Goal: Transaction & Acquisition: Purchase product/service

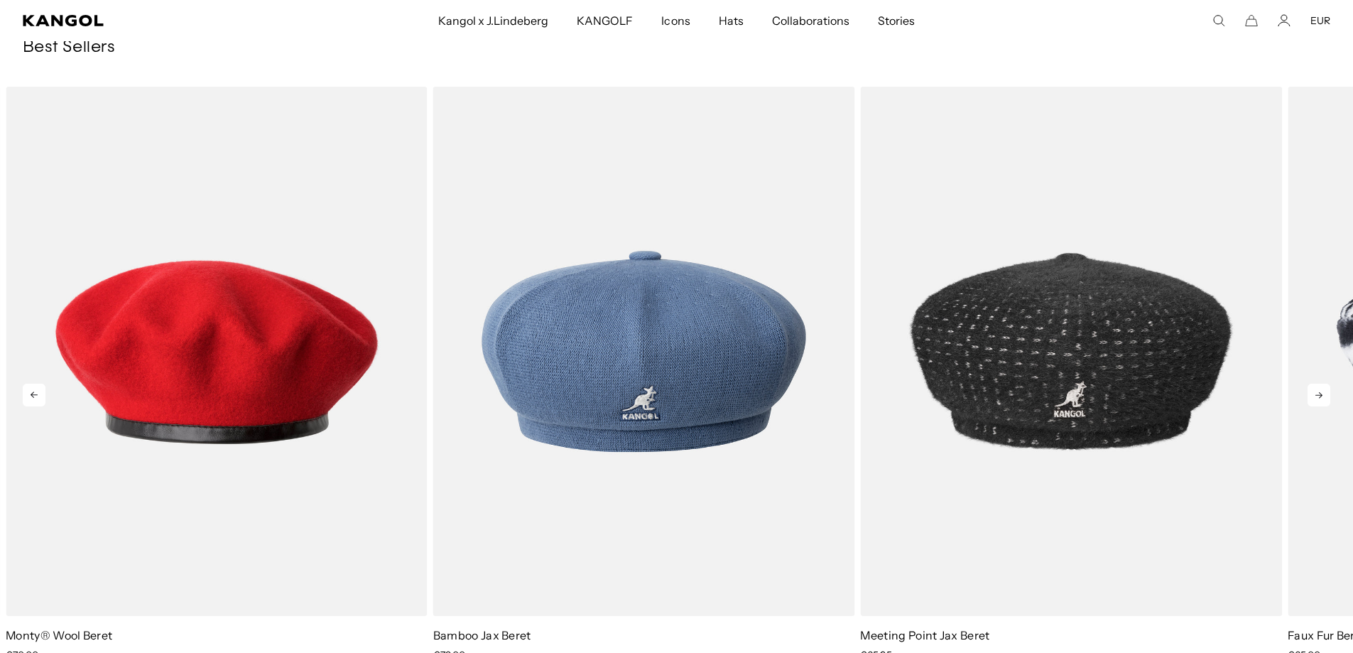
click at [1324, 393] on icon at bounding box center [1318, 394] width 23 height 23
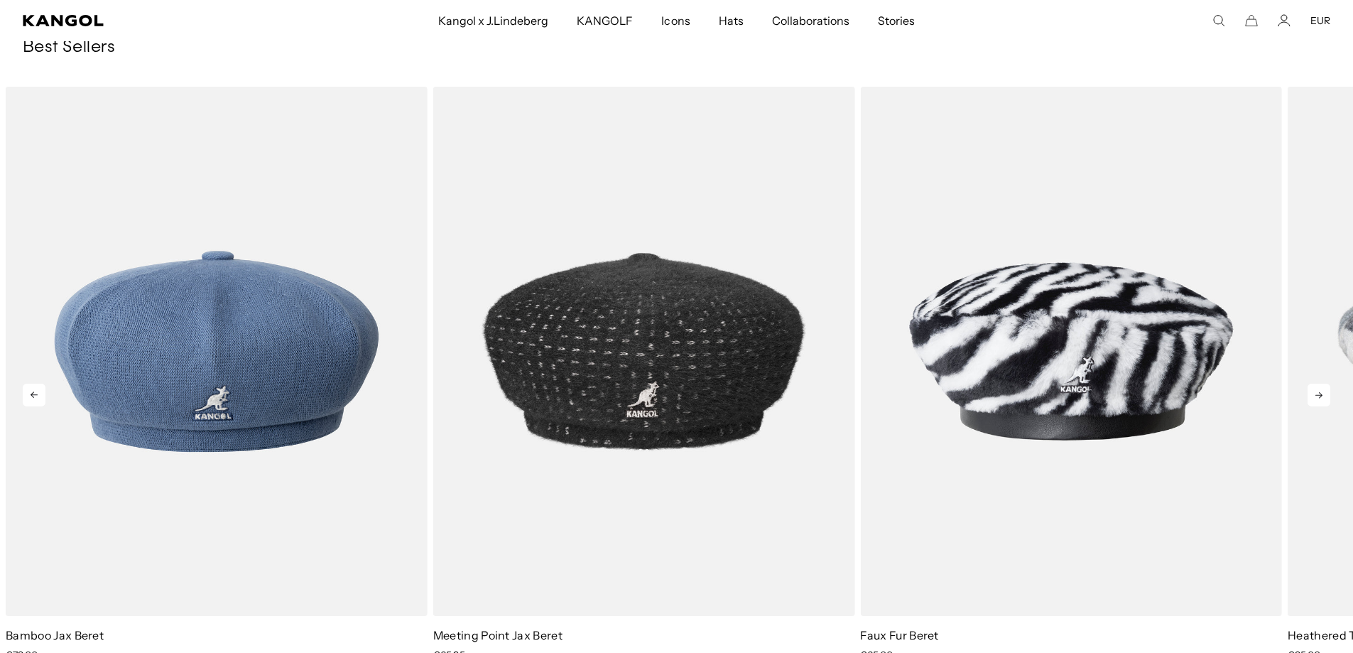
click at [33, 393] on icon at bounding box center [34, 394] width 7 height 6
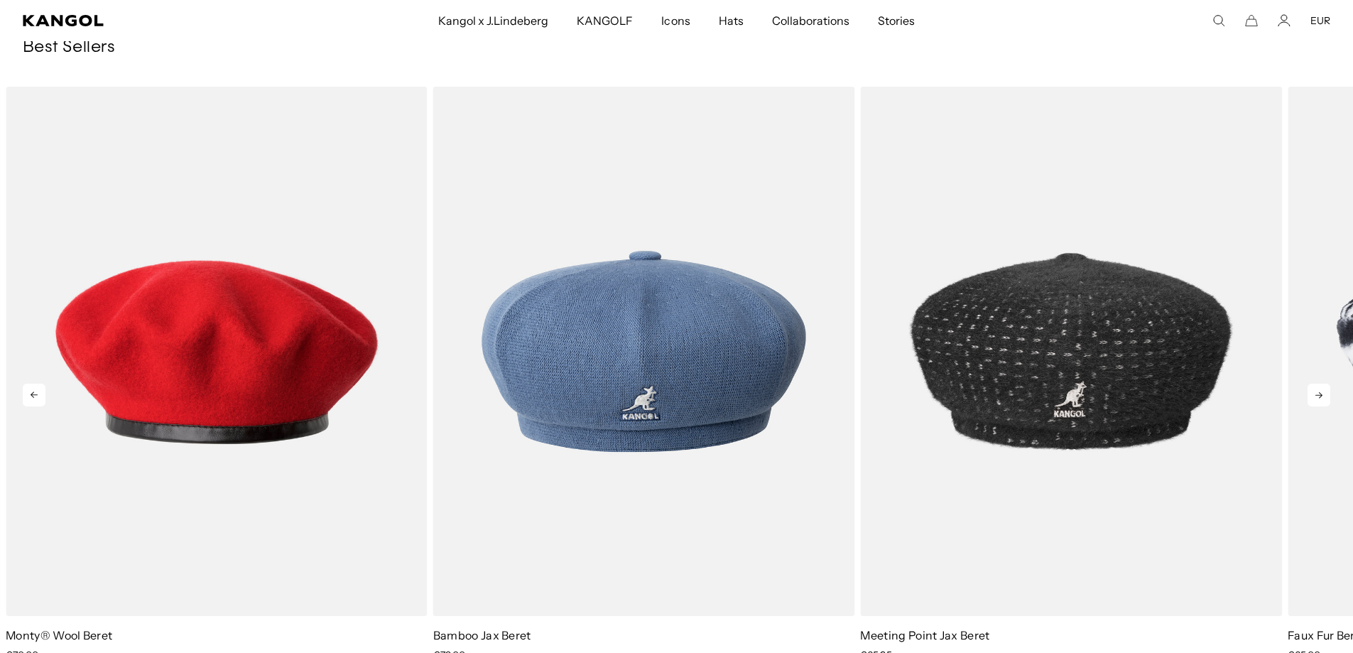
click at [33, 393] on icon at bounding box center [34, 394] width 7 height 6
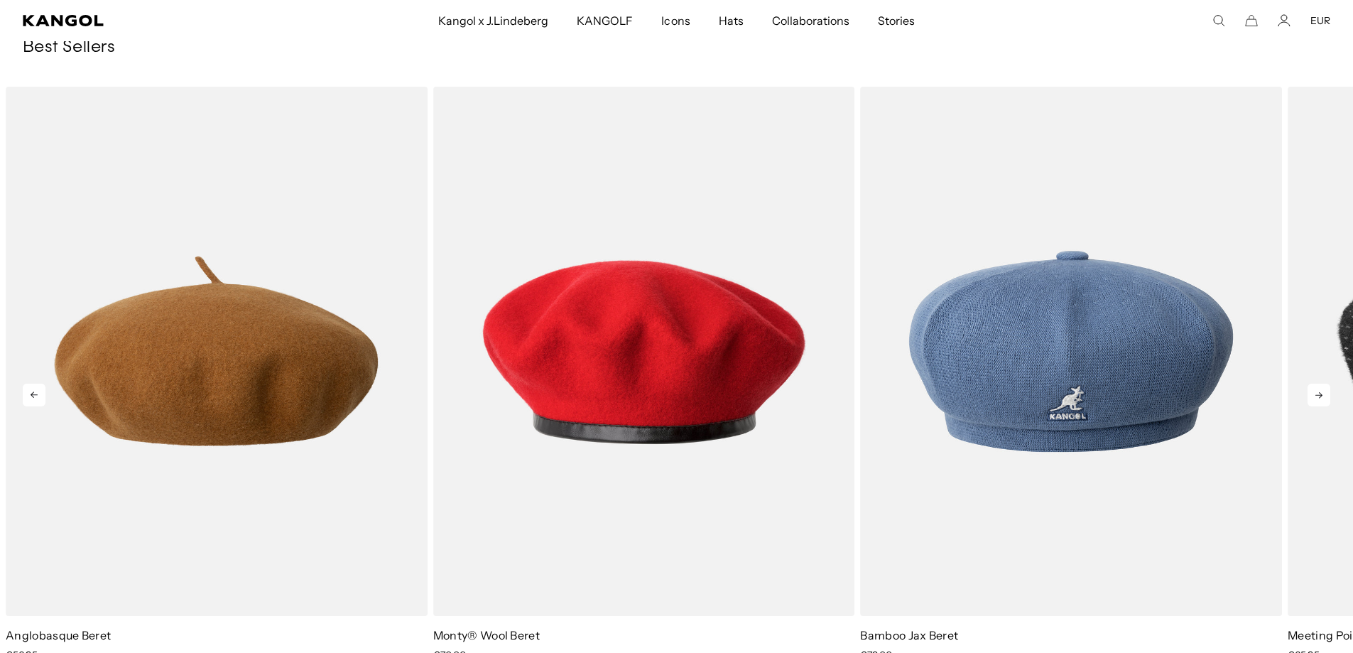
click at [33, 393] on icon at bounding box center [34, 394] width 7 height 6
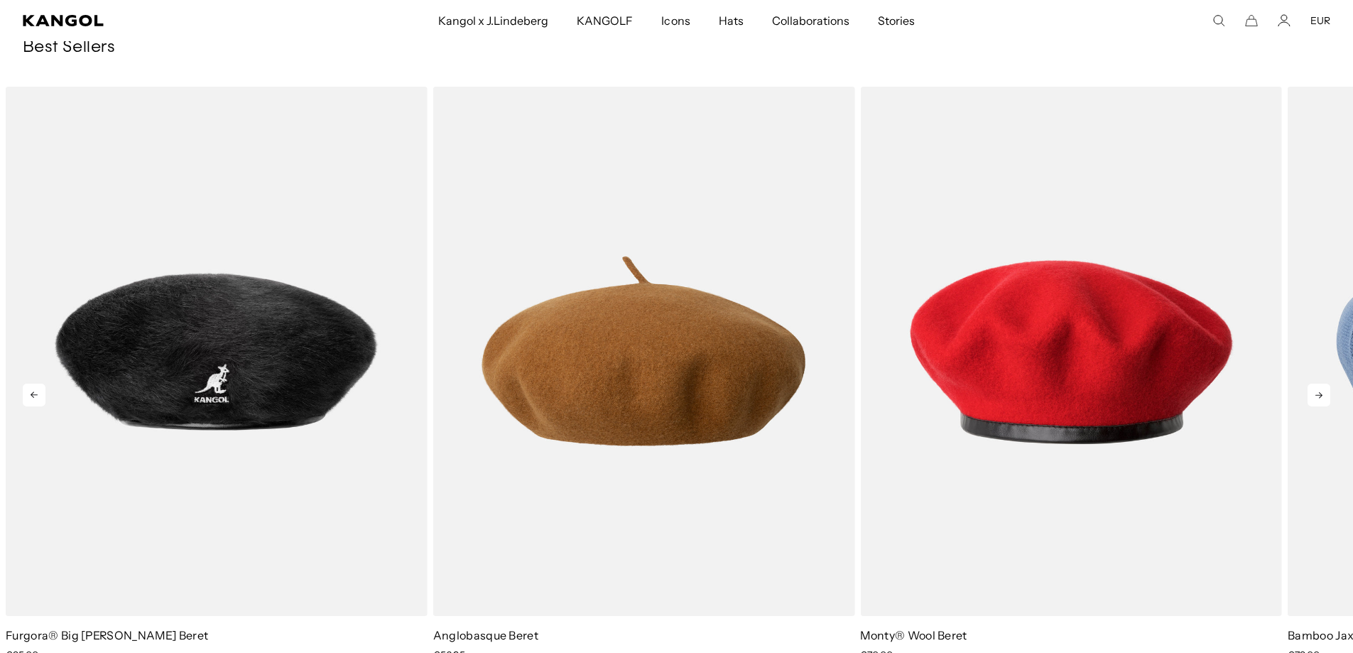
click at [33, 393] on icon at bounding box center [34, 394] width 7 height 6
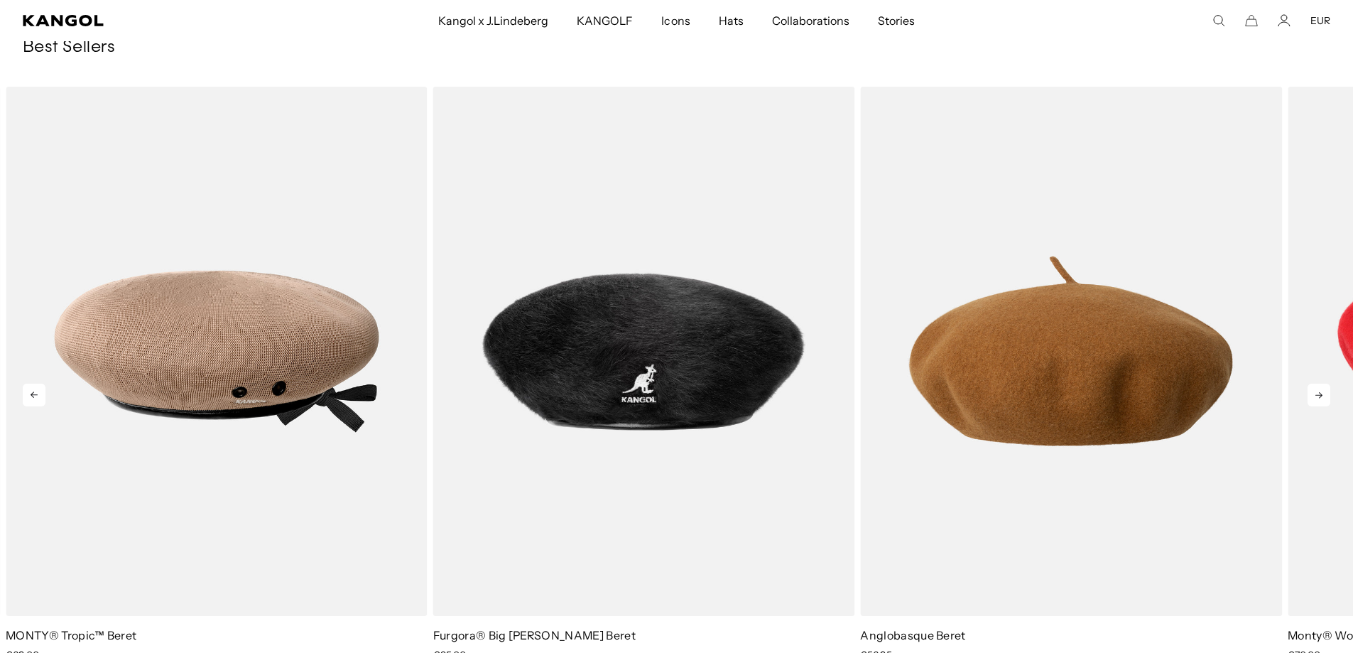
click at [33, 393] on icon at bounding box center [34, 394] width 7 height 6
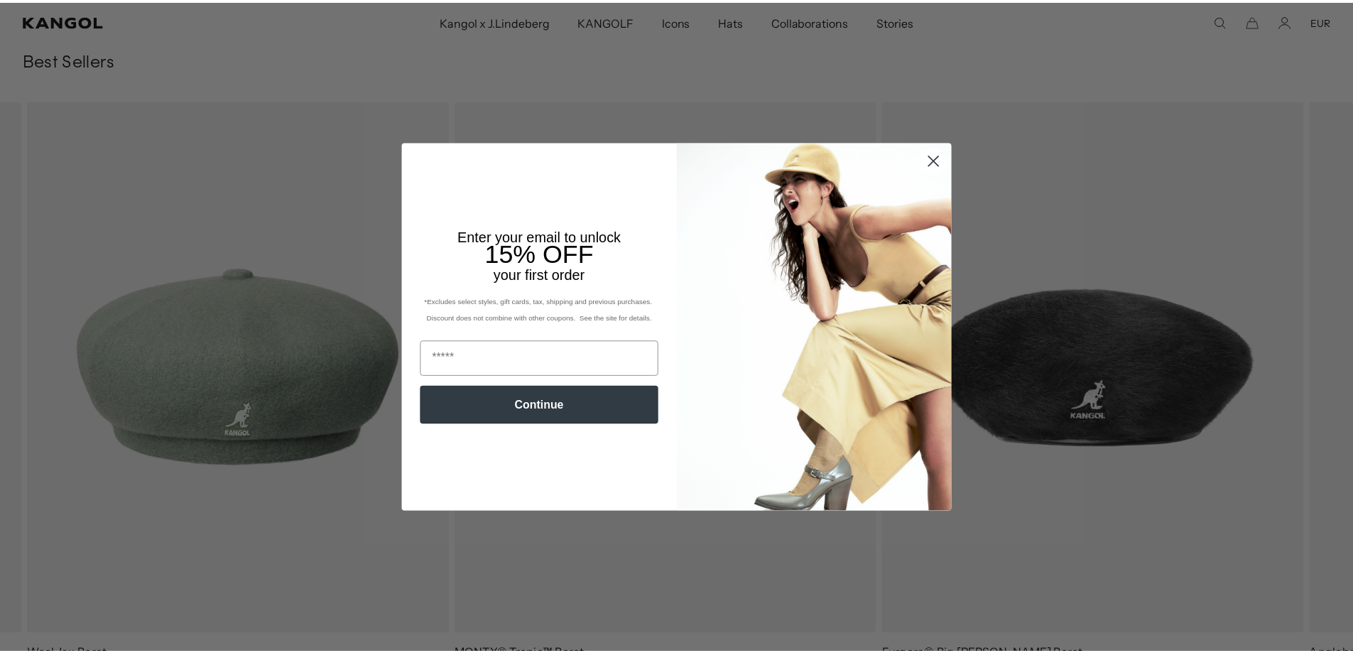
scroll to position [0, 293]
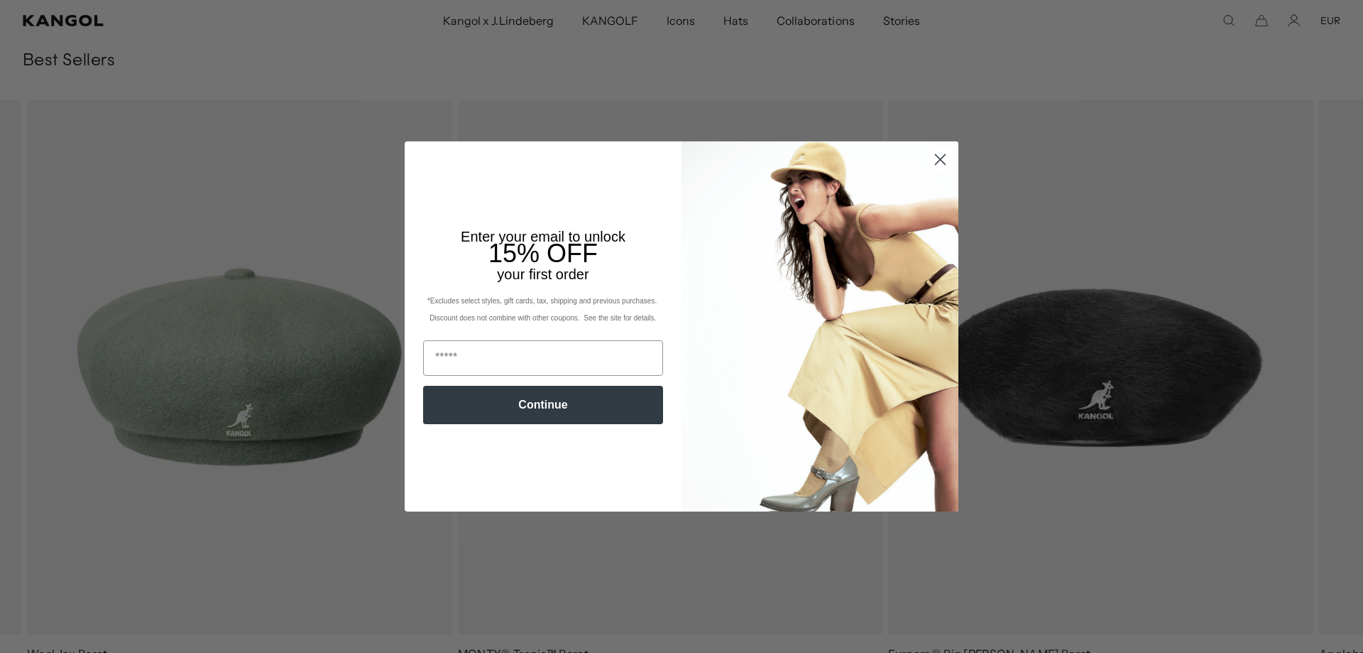
drag, startPoint x: 935, startPoint y: 223, endPoint x: 350, endPoint y: 379, distance: 605.5
click at [934, 172] on icon "Close dialog" at bounding box center [940, 159] width 25 height 25
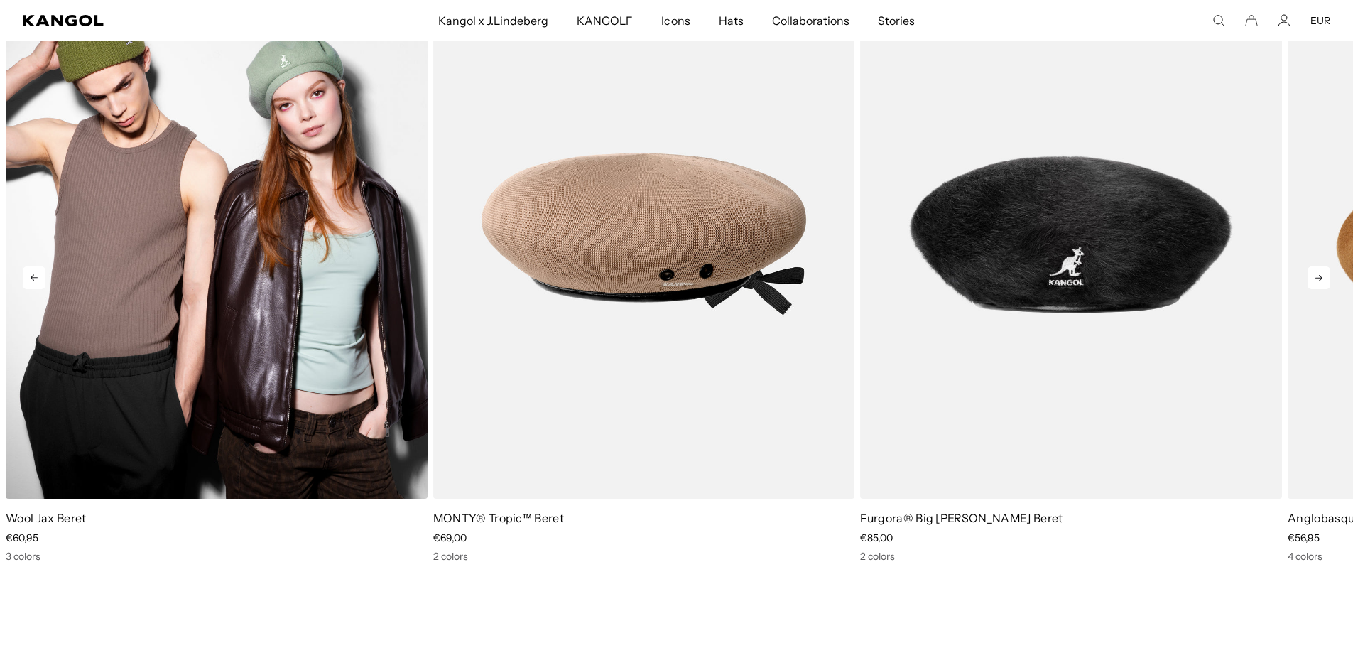
scroll to position [0, 0]
click at [46, 528] on div "Wool Jax Beret Sale Price €60,95 3 colors" at bounding box center [217, 535] width 422 height 53
click at [54, 511] on link "Wool Jax Beret" at bounding box center [46, 517] width 80 height 14
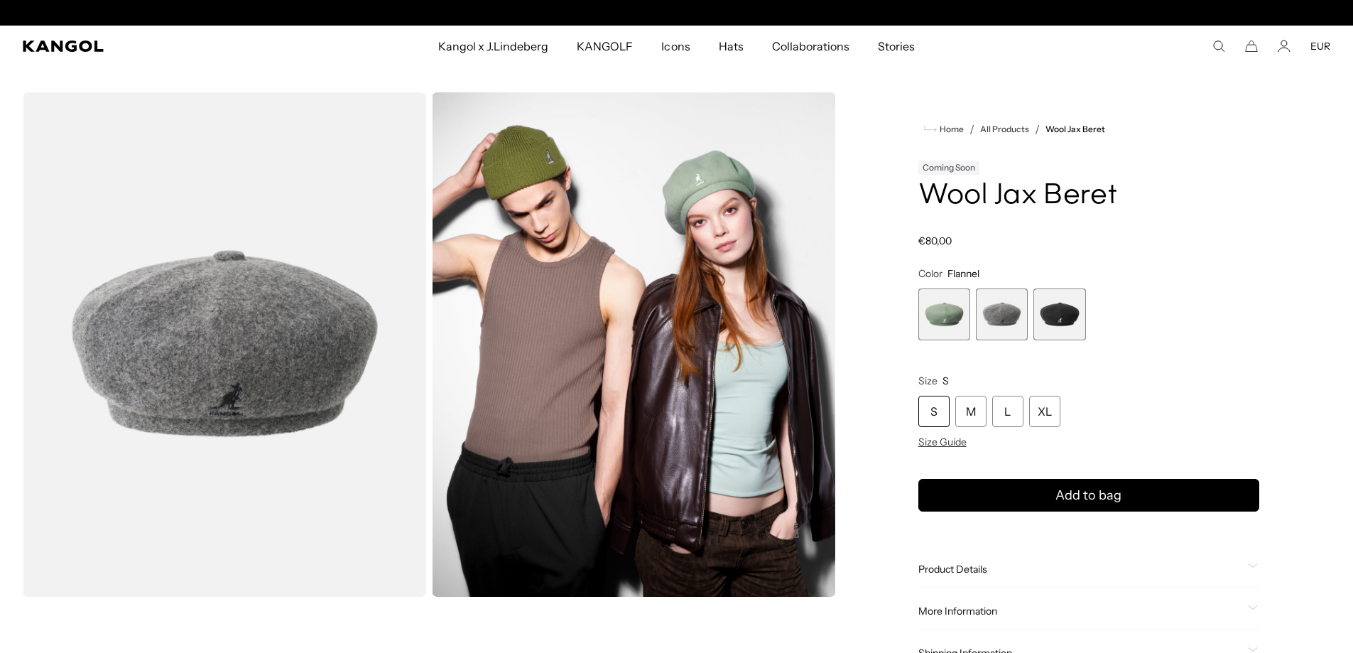
scroll to position [0, 293]
click at [1071, 320] on span "3 of 3" at bounding box center [1059, 314] width 52 height 52
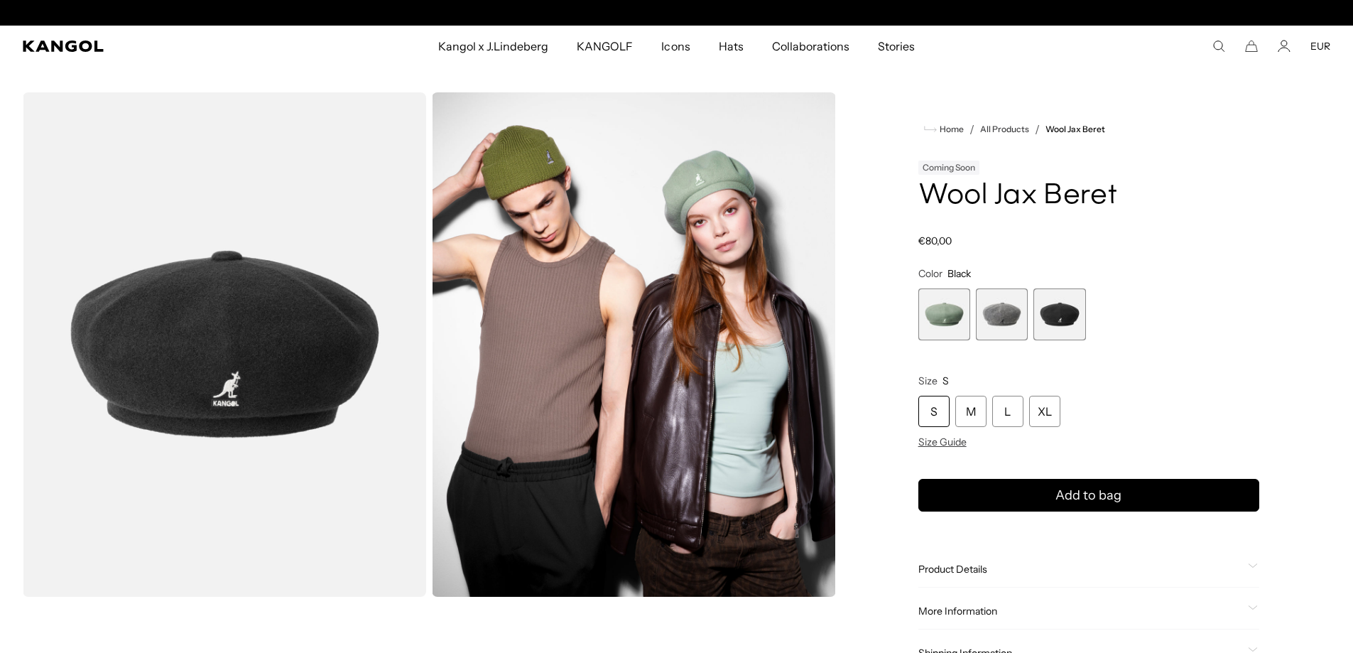
scroll to position [0, 293]
click at [974, 416] on div "M" at bounding box center [970, 410] width 31 height 31
drag, startPoint x: 1234, startPoint y: 175, endPoint x: 1213, endPoint y: 62, distance: 114.9
click at [1236, 173] on div "Coming Soon Wool Jax Beret" at bounding box center [1088, 185] width 341 height 54
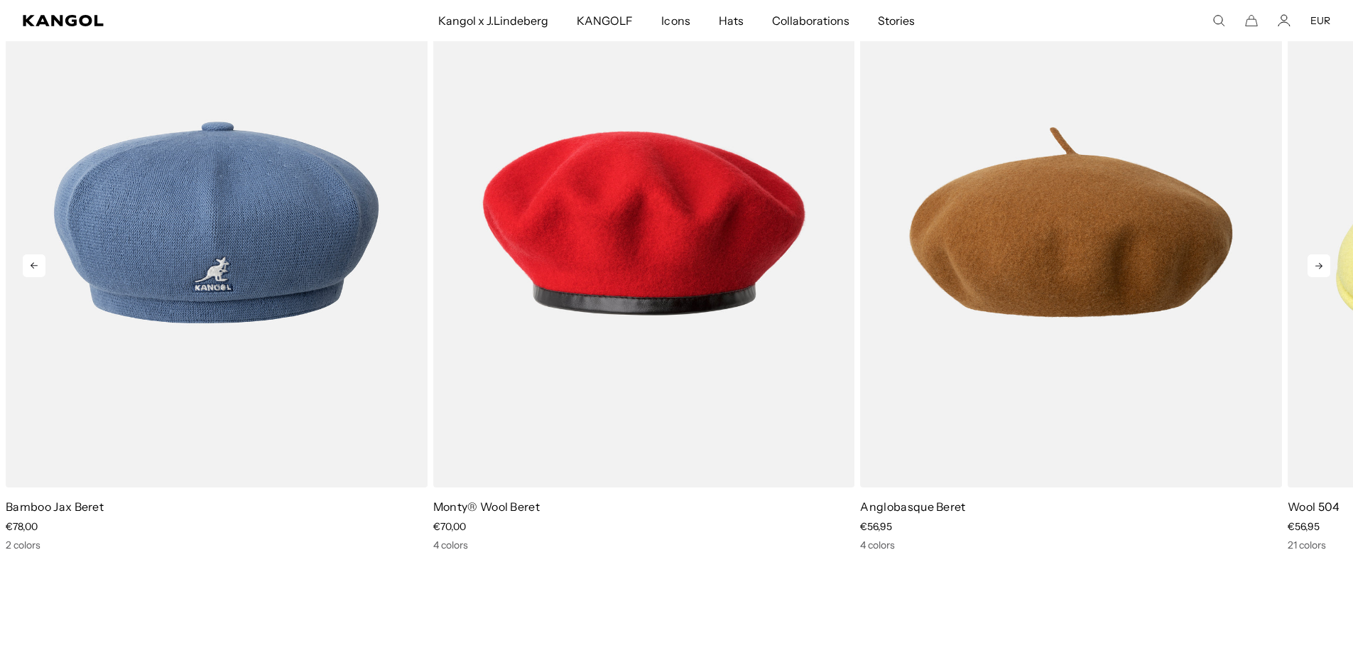
scroll to position [0, 0]
click at [1316, 266] on icon at bounding box center [1318, 266] width 7 height 6
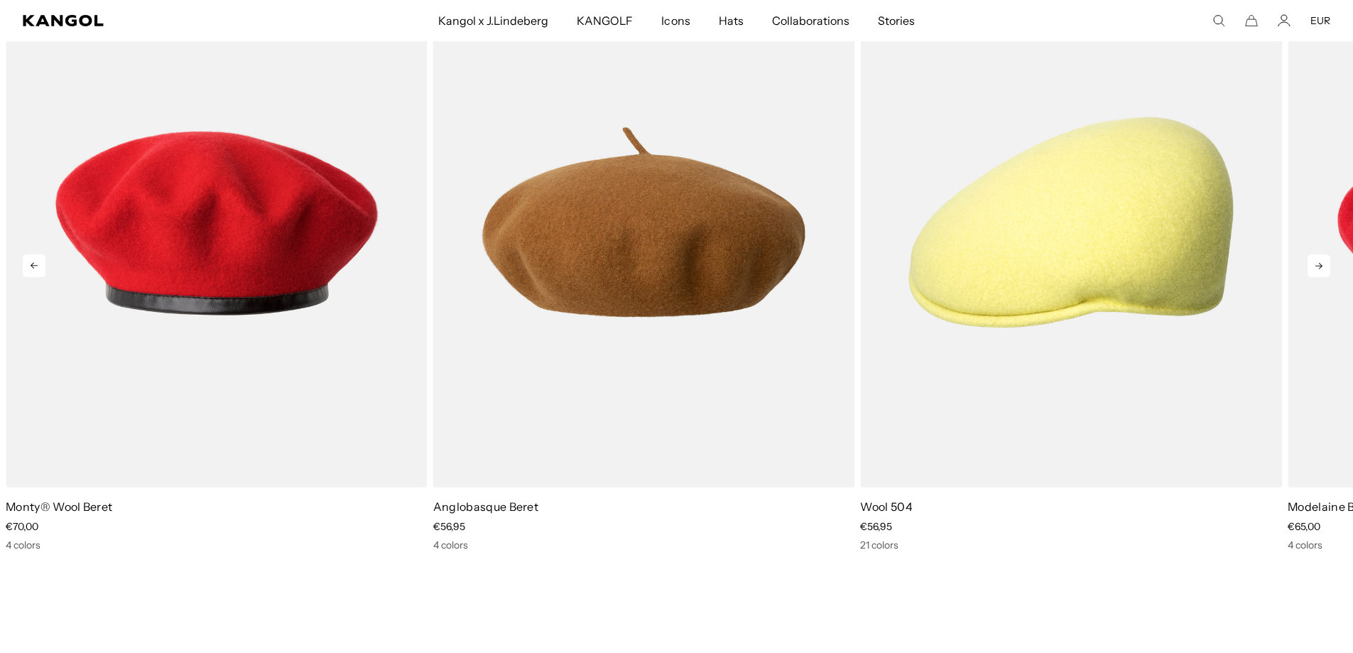
click at [1314, 266] on icon at bounding box center [1318, 265] width 23 height 23
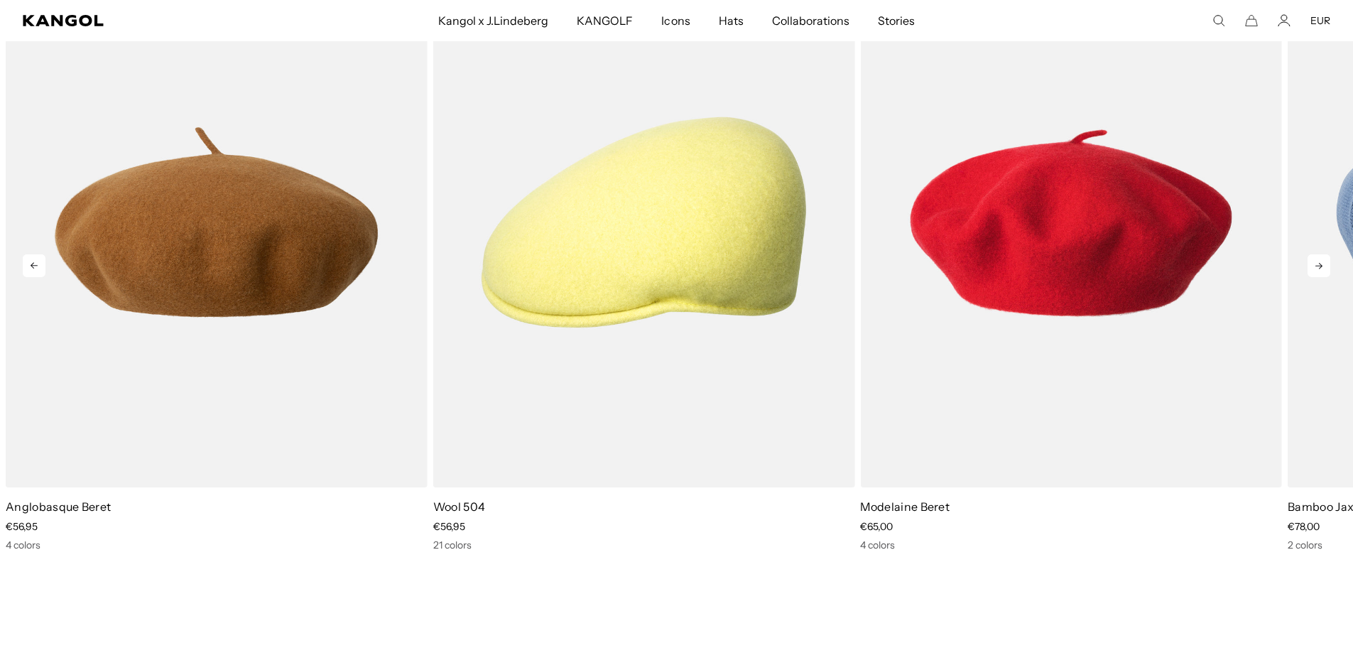
click at [1319, 266] on icon at bounding box center [1318, 266] width 7 height 6
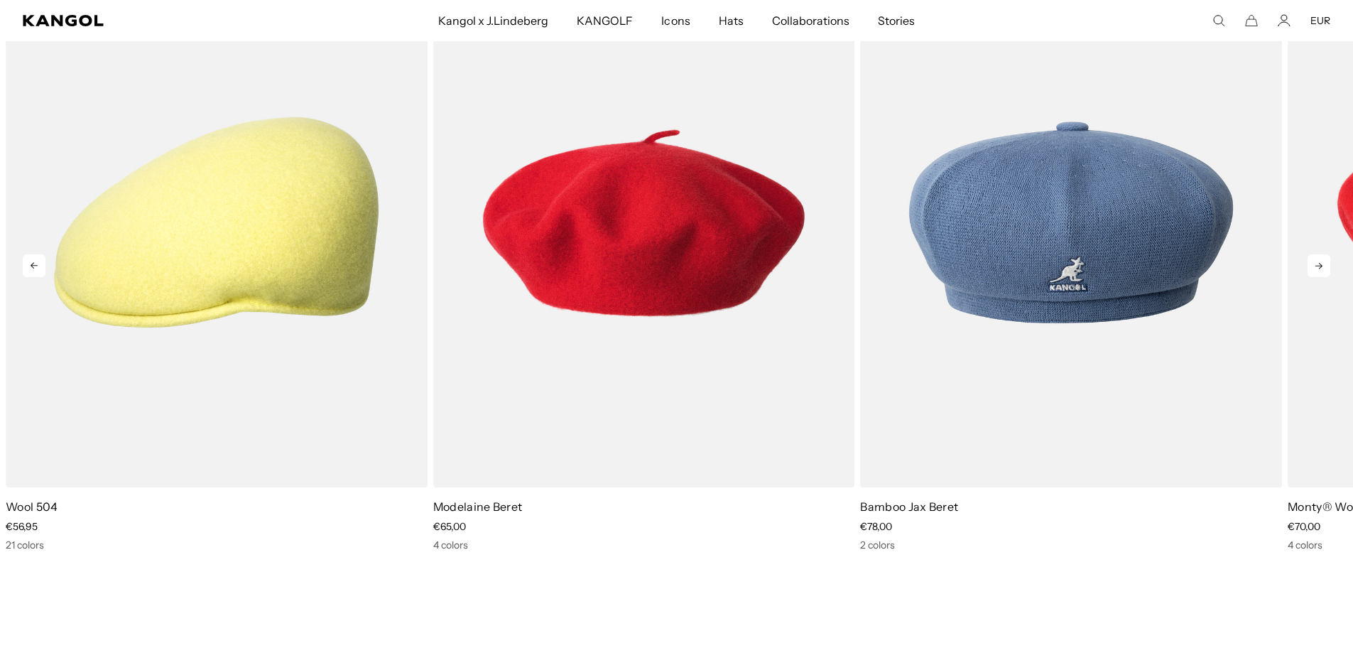
click at [1319, 266] on icon at bounding box center [1318, 266] width 7 height 6
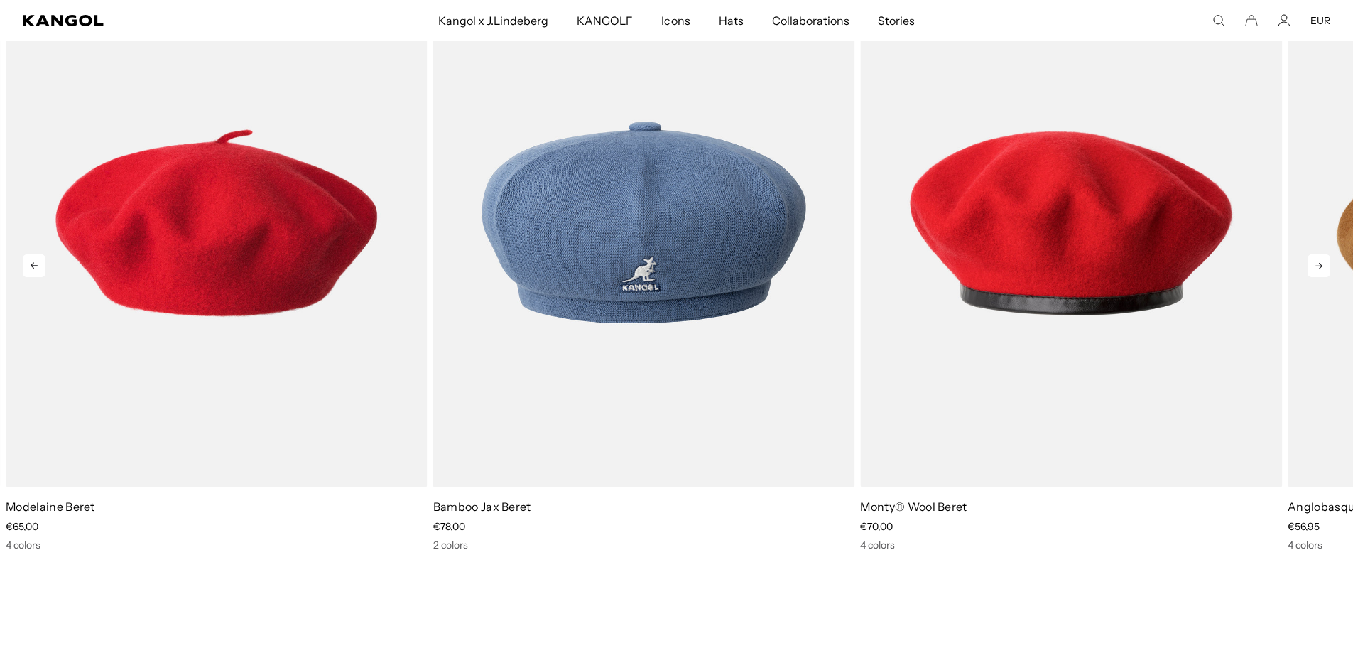
click at [1319, 271] on icon at bounding box center [1318, 265] width 23 height 23
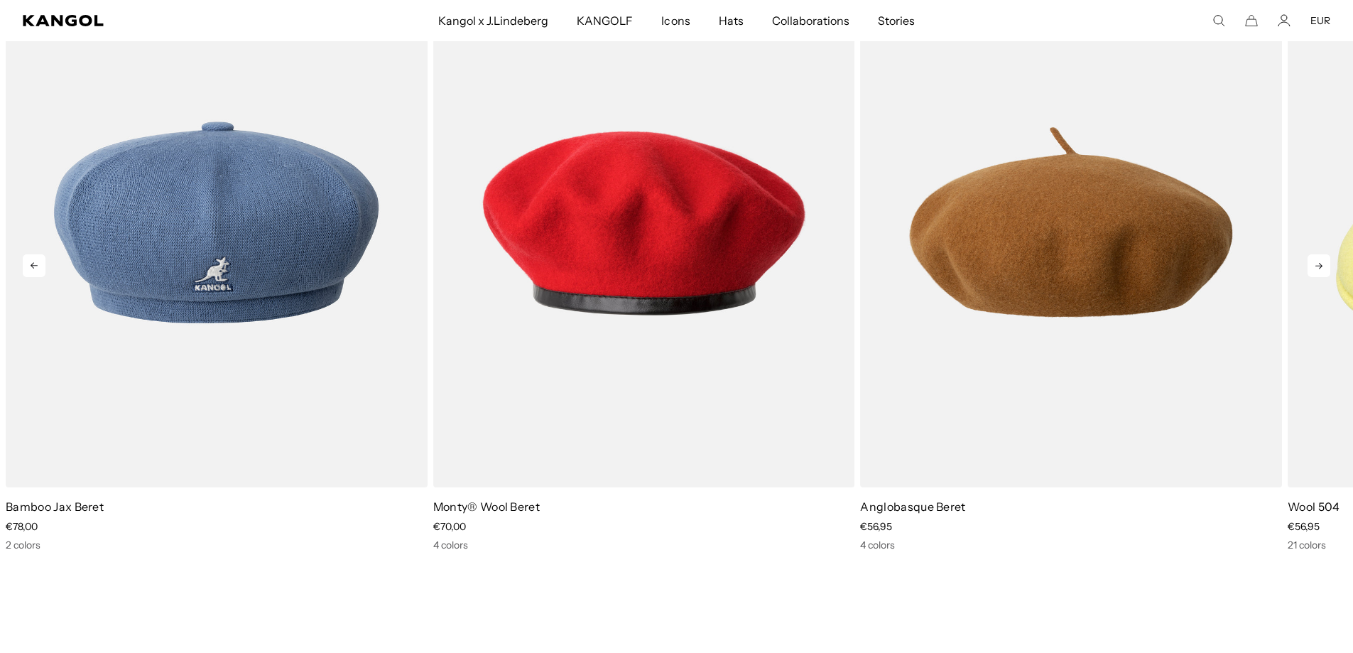
click at [1319, 271] on icon at bounding box center [1318, 265] width 23 height 23
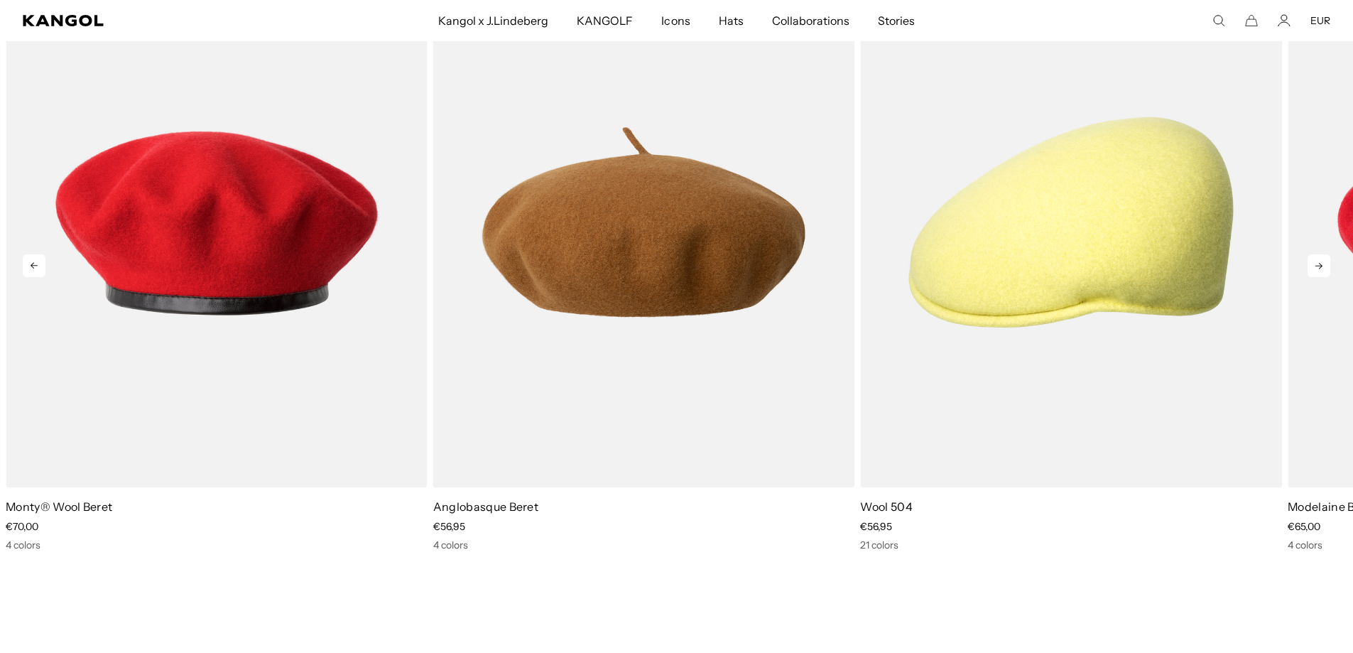
click at [1319, 271] on icon at bounding box center [1318, 265] width 23 height 23
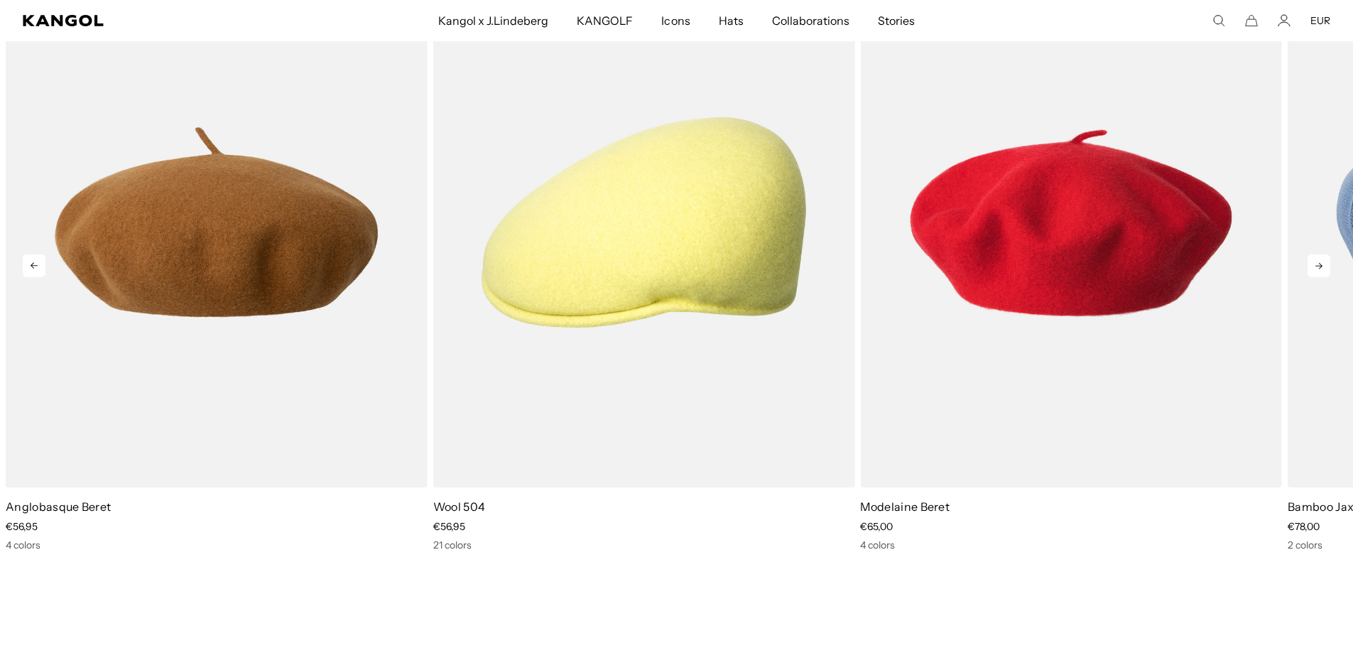
click at [1319, 271] on icon at bounding box center [1318, 265] width 23 height 23
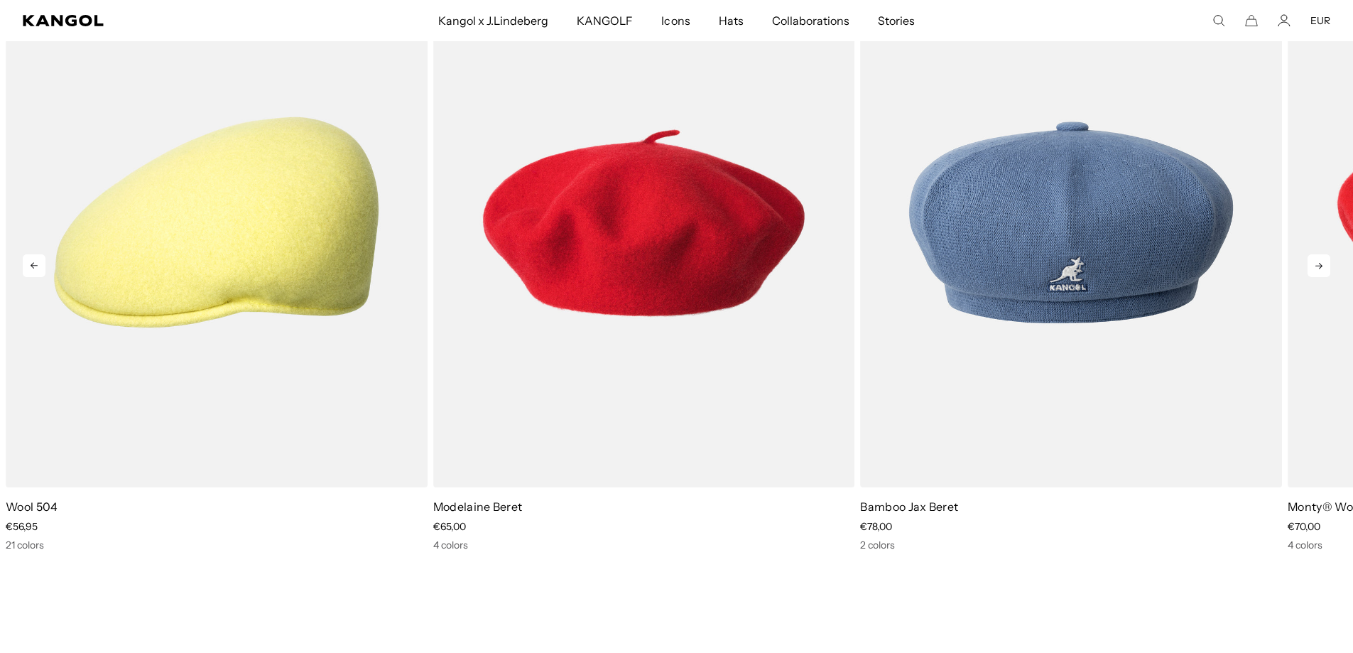
scroll to position [0, 0]
click at [1319, 271] on icon at bounding box center [1318, 265] width 23 height 23
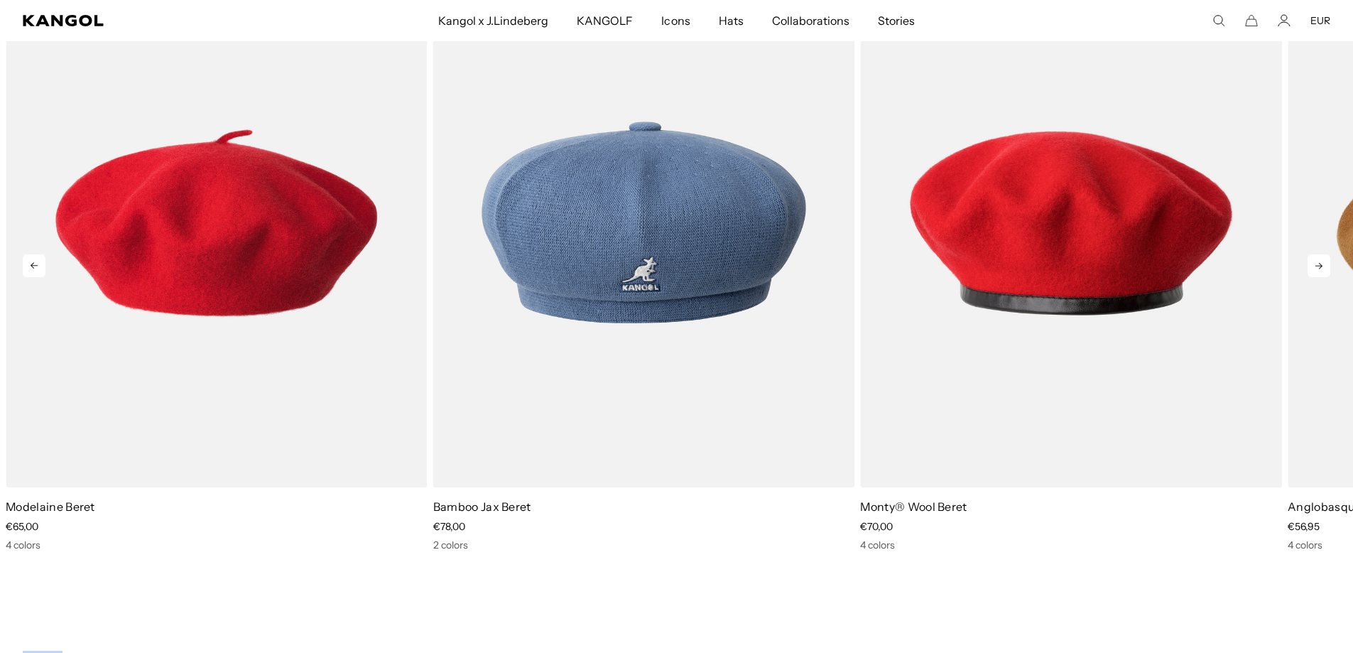
click at [1319, 271] on icon at bounding box center [1318, 265] width 23 height 23
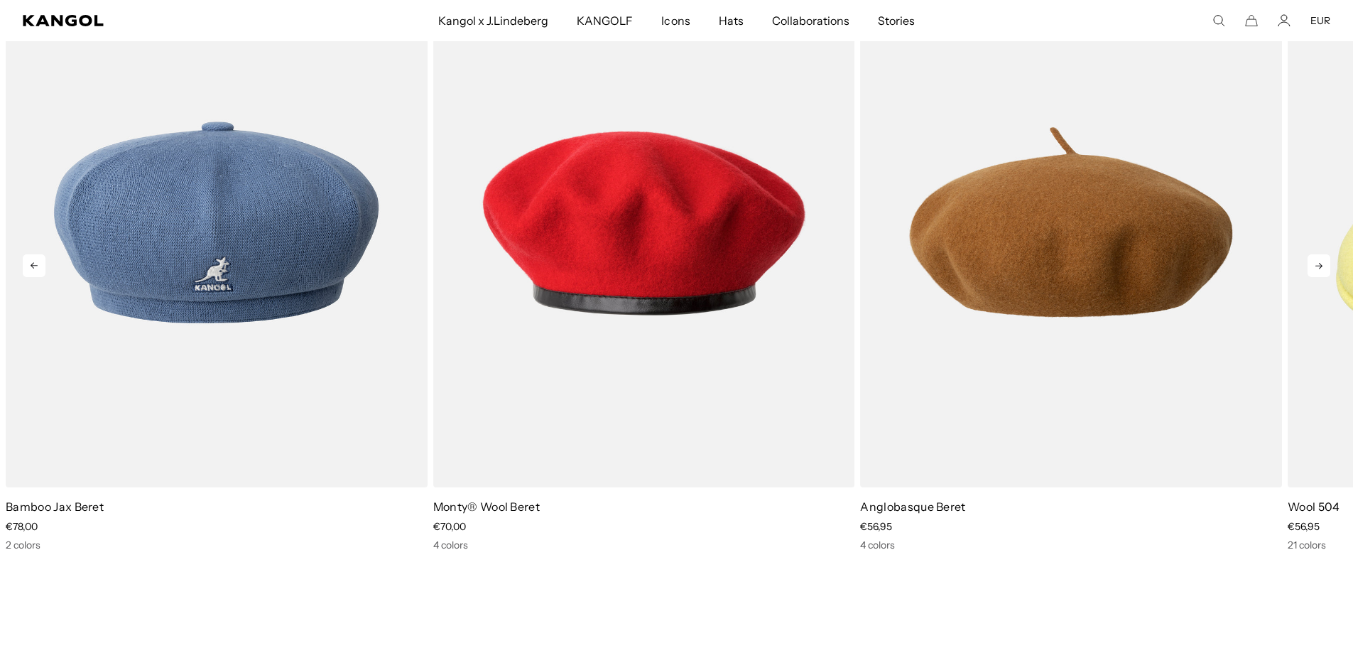
click at [1319, 271] on icon at bounding box center [1318, 265] width 23 height 23
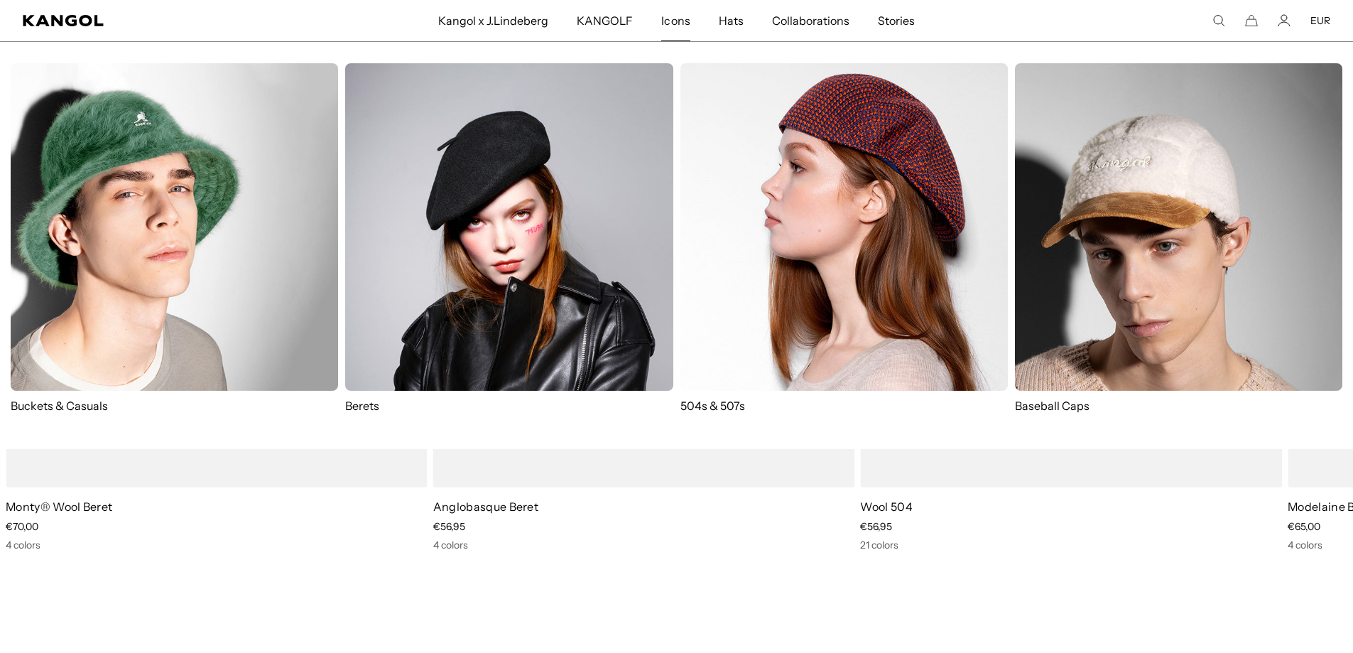
click at [667, 18] on span "Icons" at bounding box center [675, 20] width 28 height 41
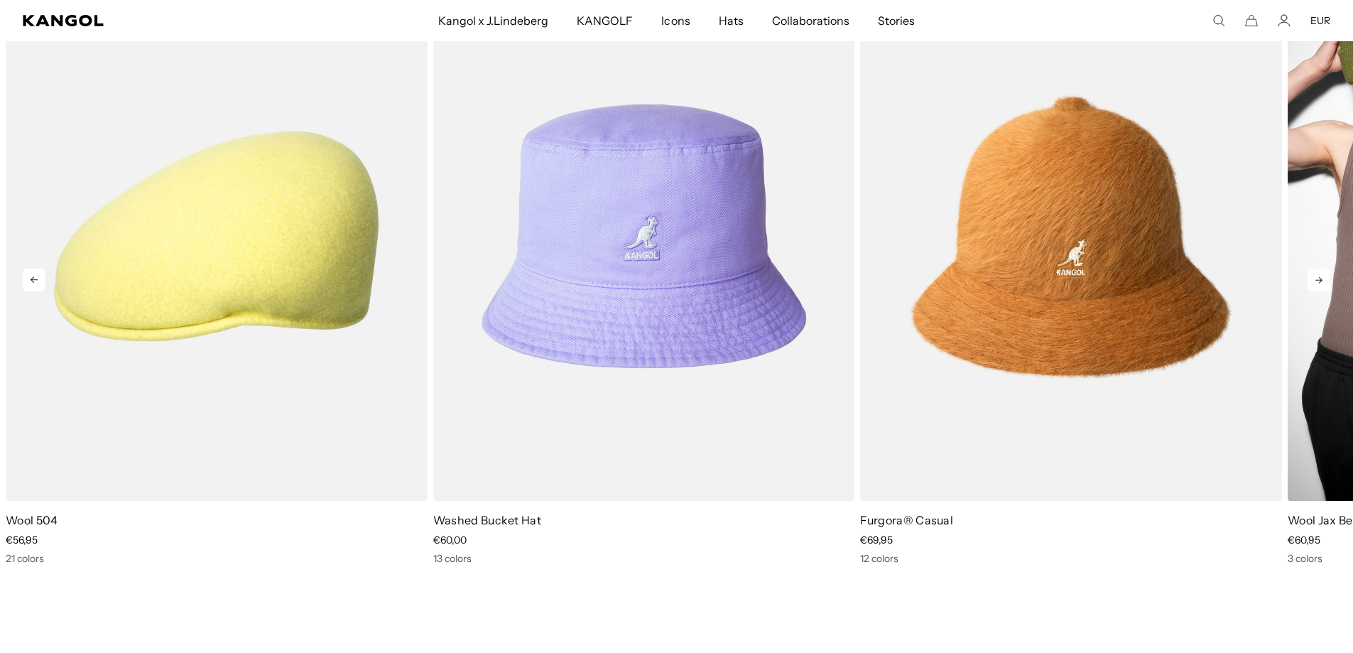
scroll to position [2946, 0]
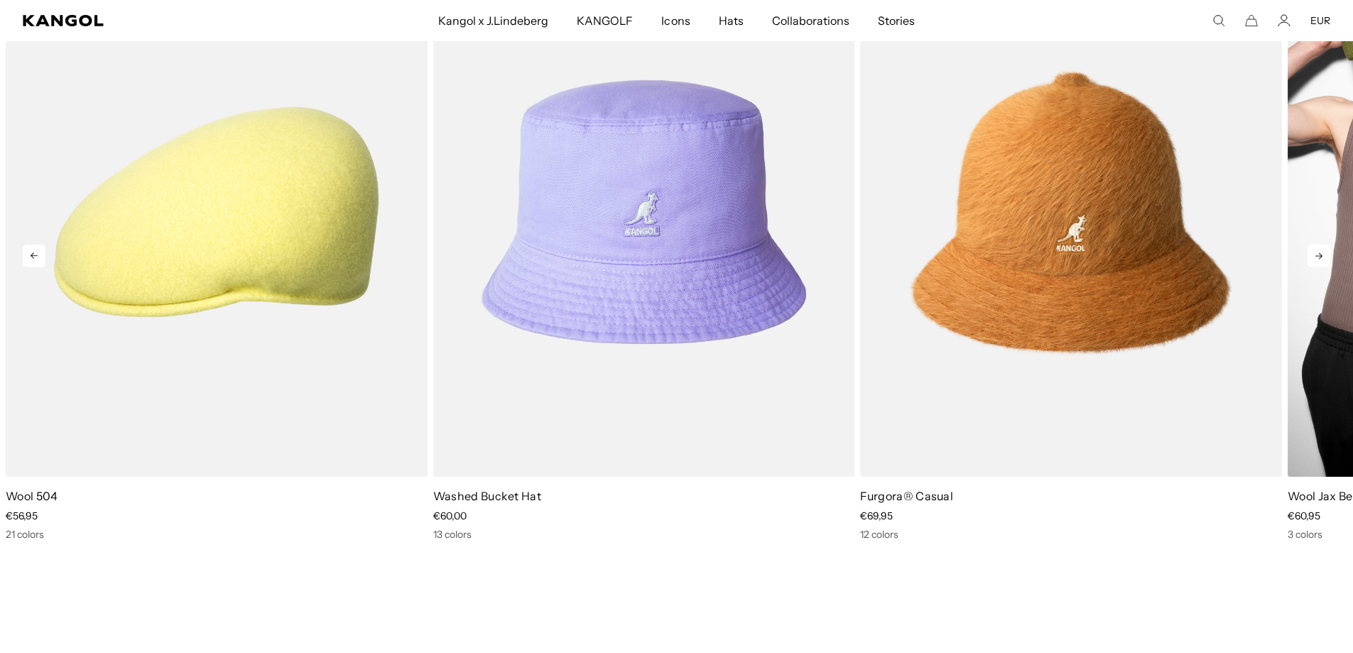
drag, startPoint x: 1363, startPoint y: 66, endPoint x: 1333, endPoint y: 481, distance: 415.7
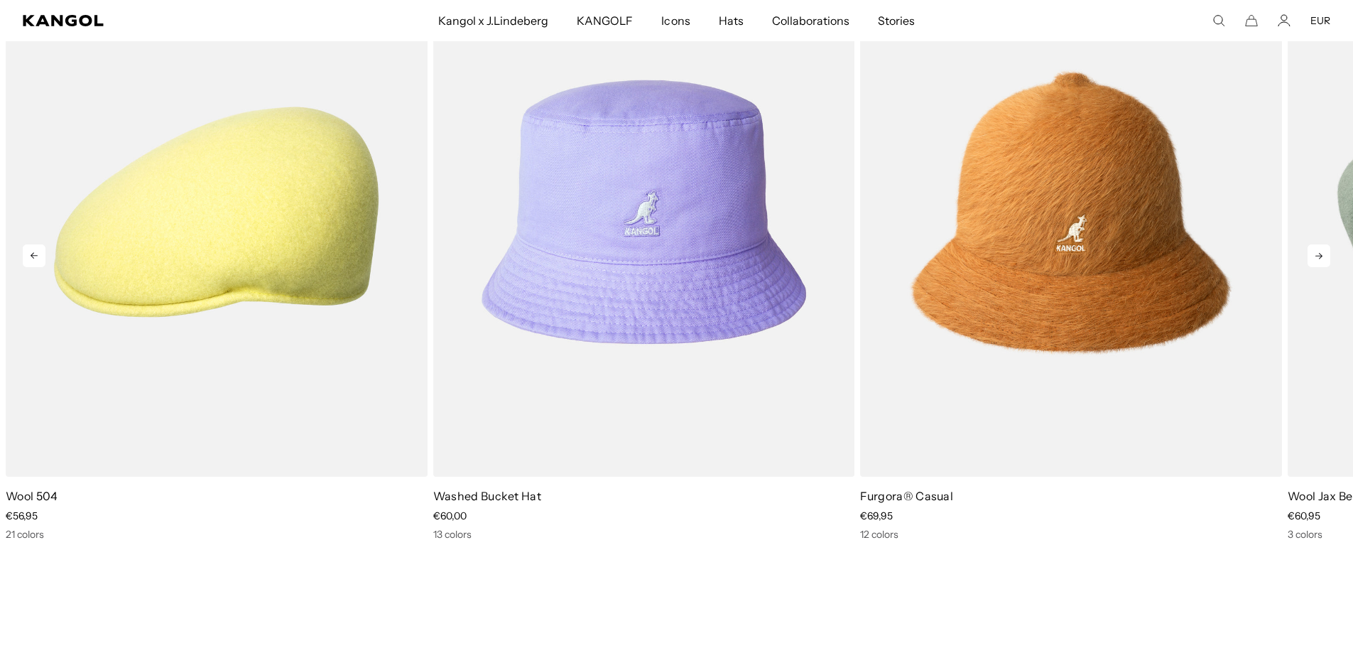
click at [1316, 256] on icon at bounding box center [1318, 256] width 7 height 6
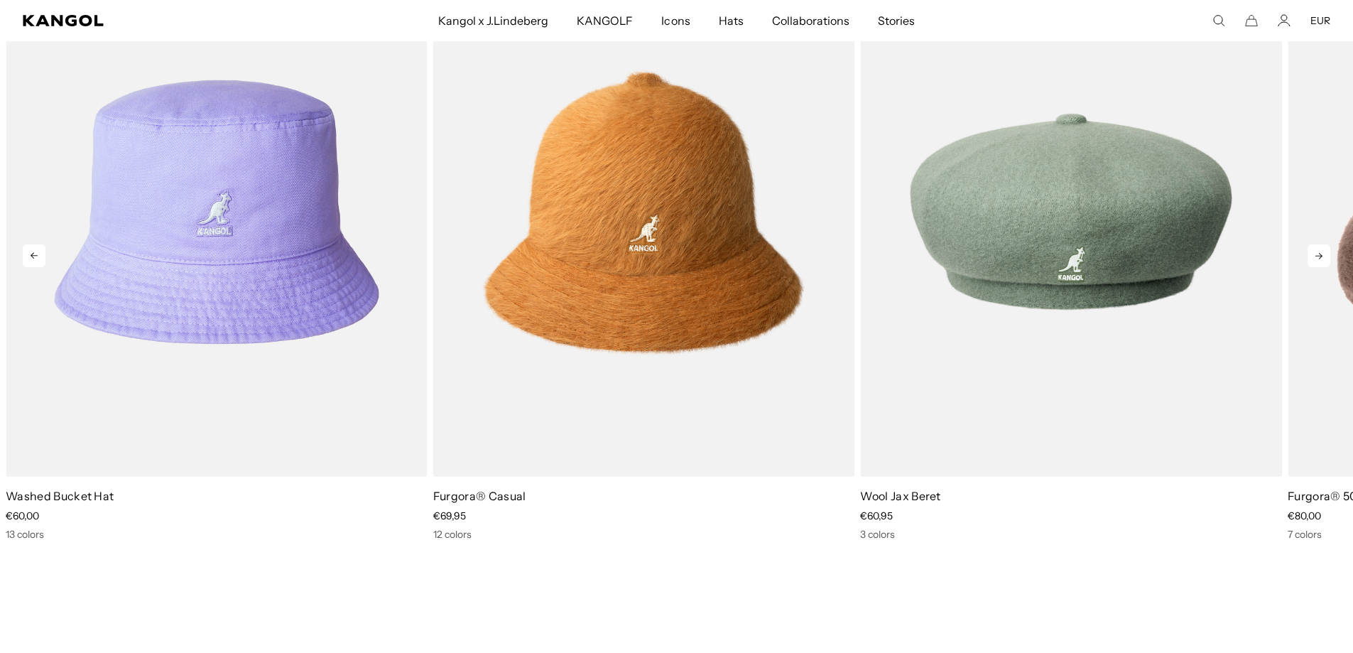
scroll to position [0, 0]
click at [1316, 256] on icon at bounding box center [1318, 256] width 7 height 6
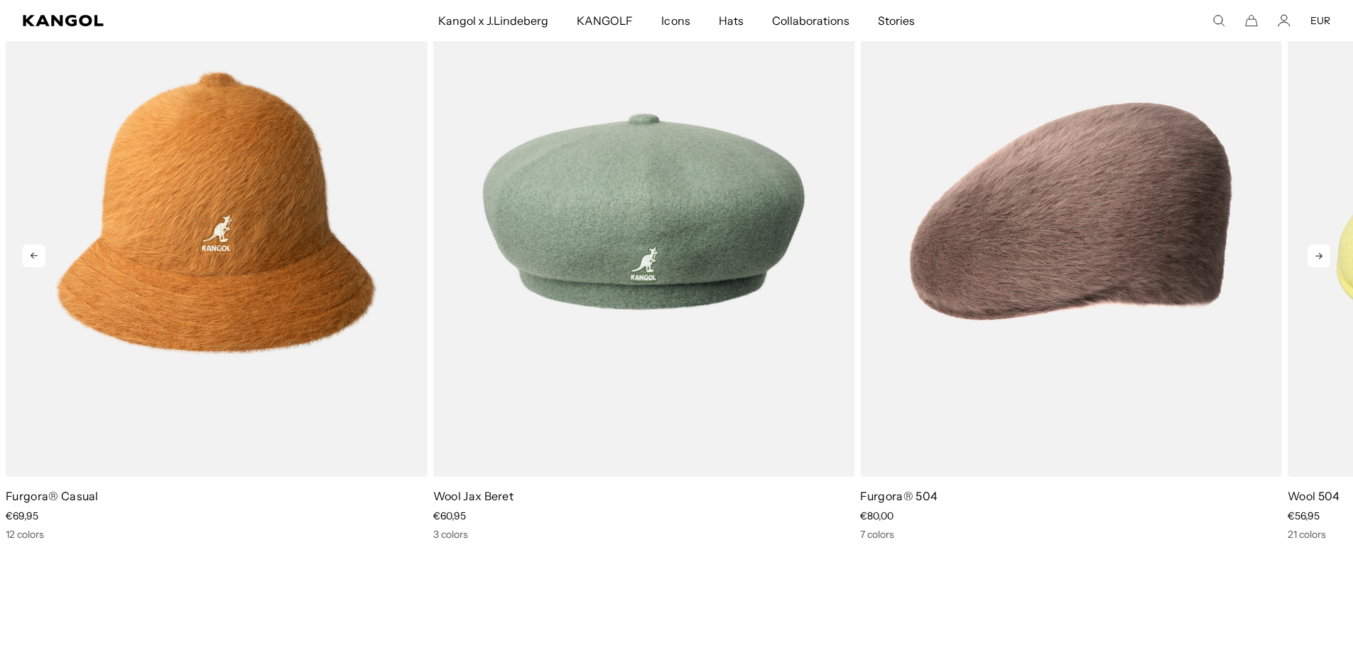
click at [1316, 256] on icon at bounding box center [1318, 256] width 7 height 6
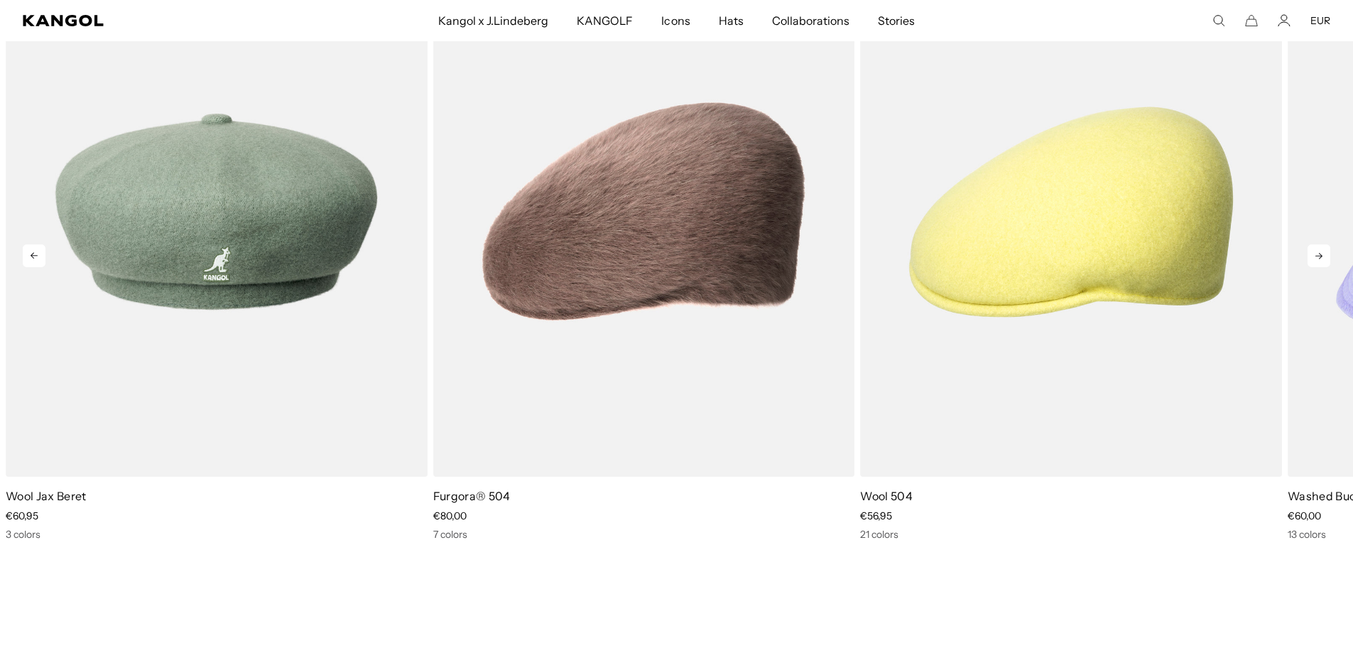
click at [1316, 256] on icon at bounding box center [1318, 256] width 7 height 6
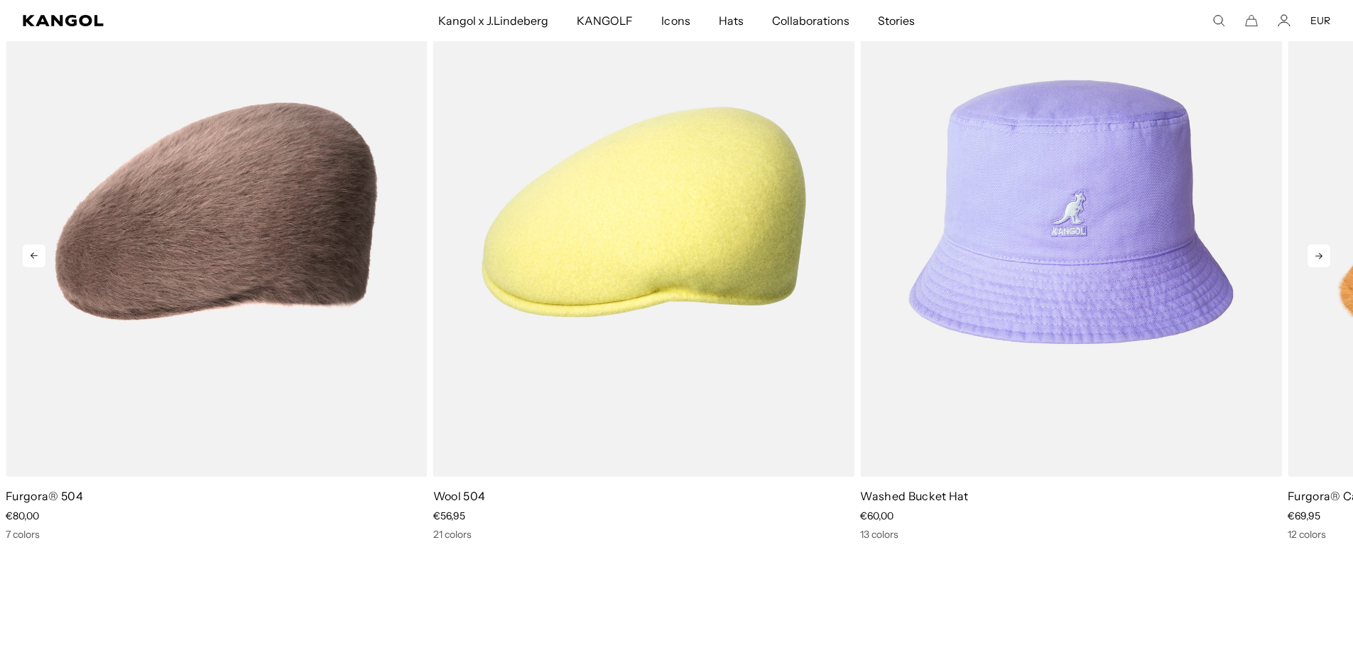
click at [1316, 256] on icon at bounding box center [1318, 256] width 7 height 6
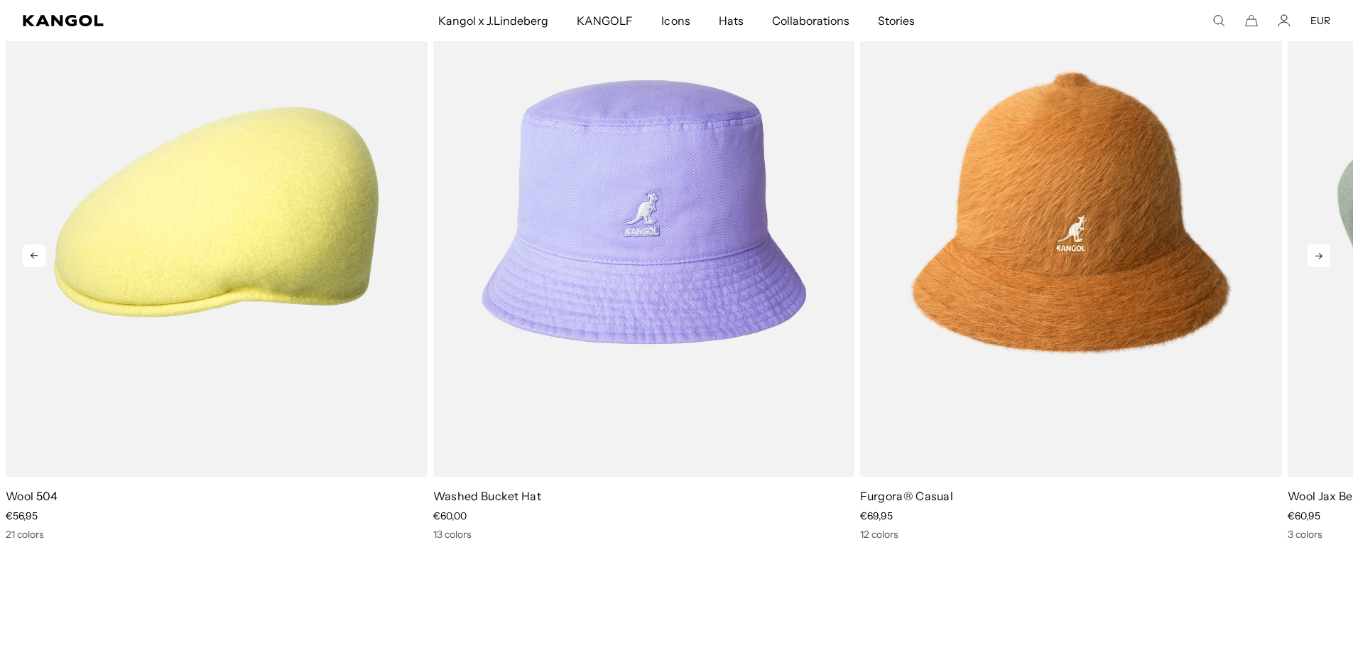
click at [1316, 256] on icon at bounding box center [1318, 256] width 7 height 6
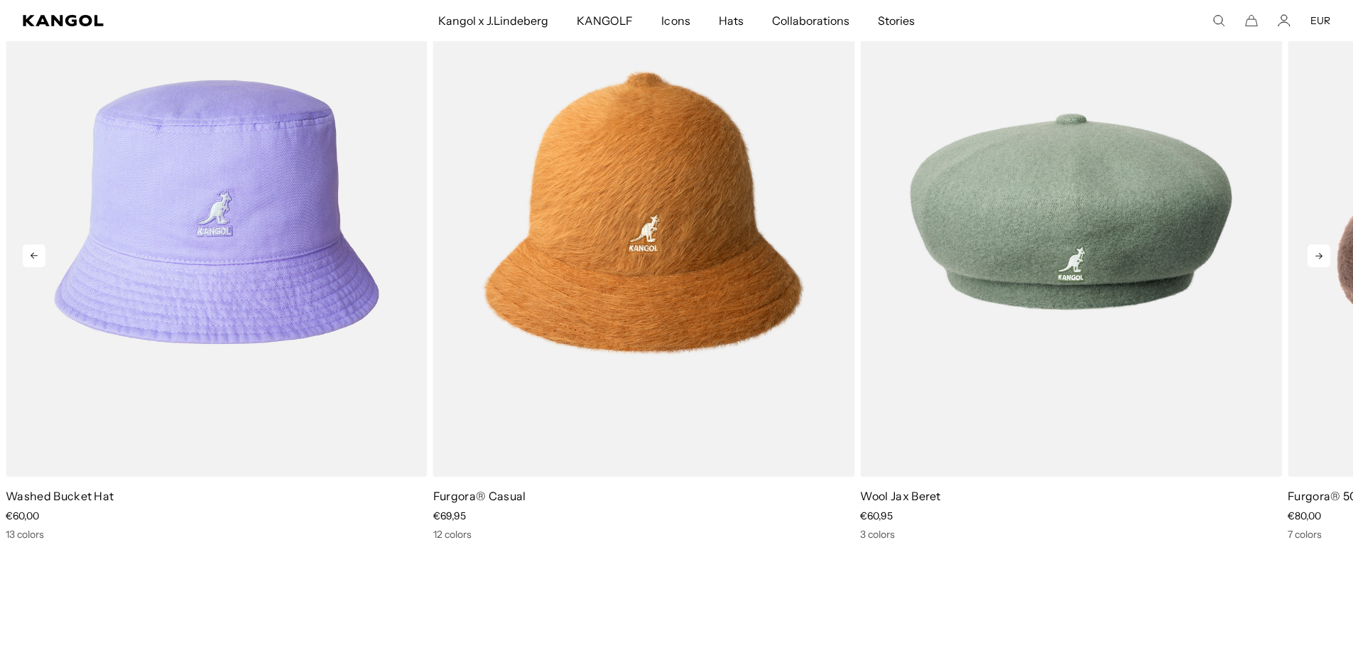
click at [1316, 256] on icon at bounding box center [1318, 256] width 7 height 6
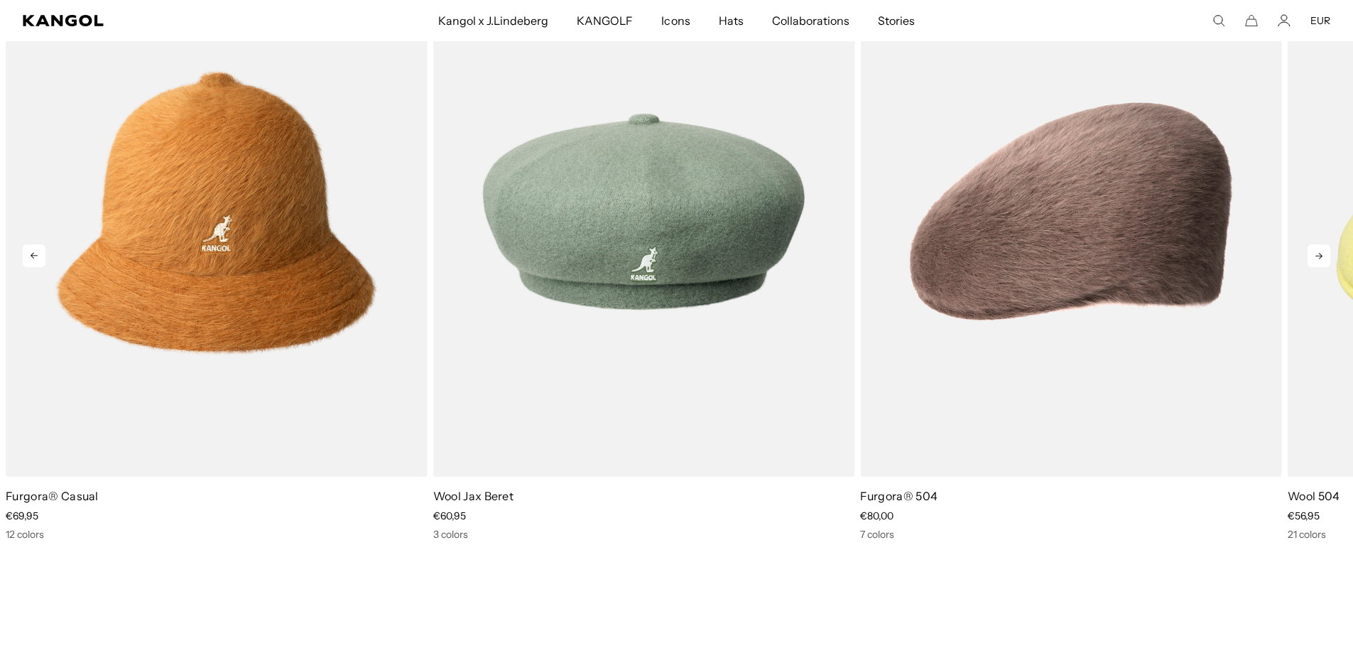
click at [1316, 256] on icon at bounding box center [1318, 256] width 7 height 6
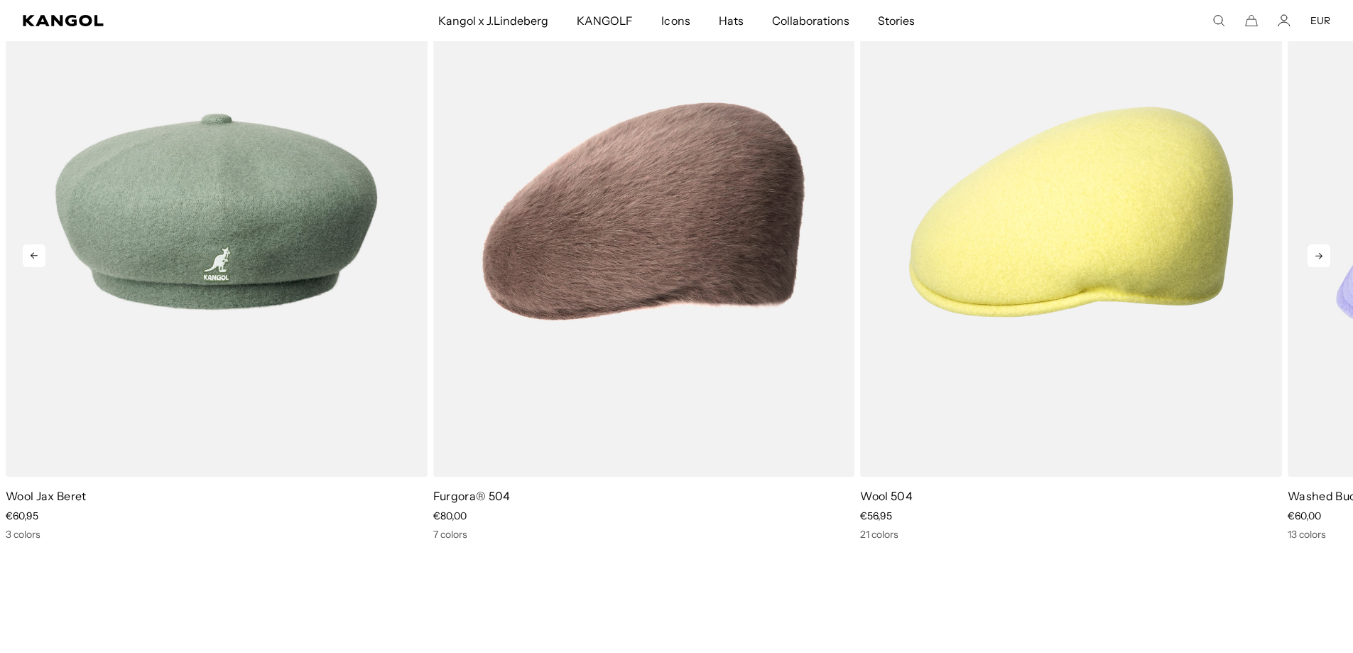
click at [1315, 256] on icon at bounding box center [1318, 255] width 23 height 23
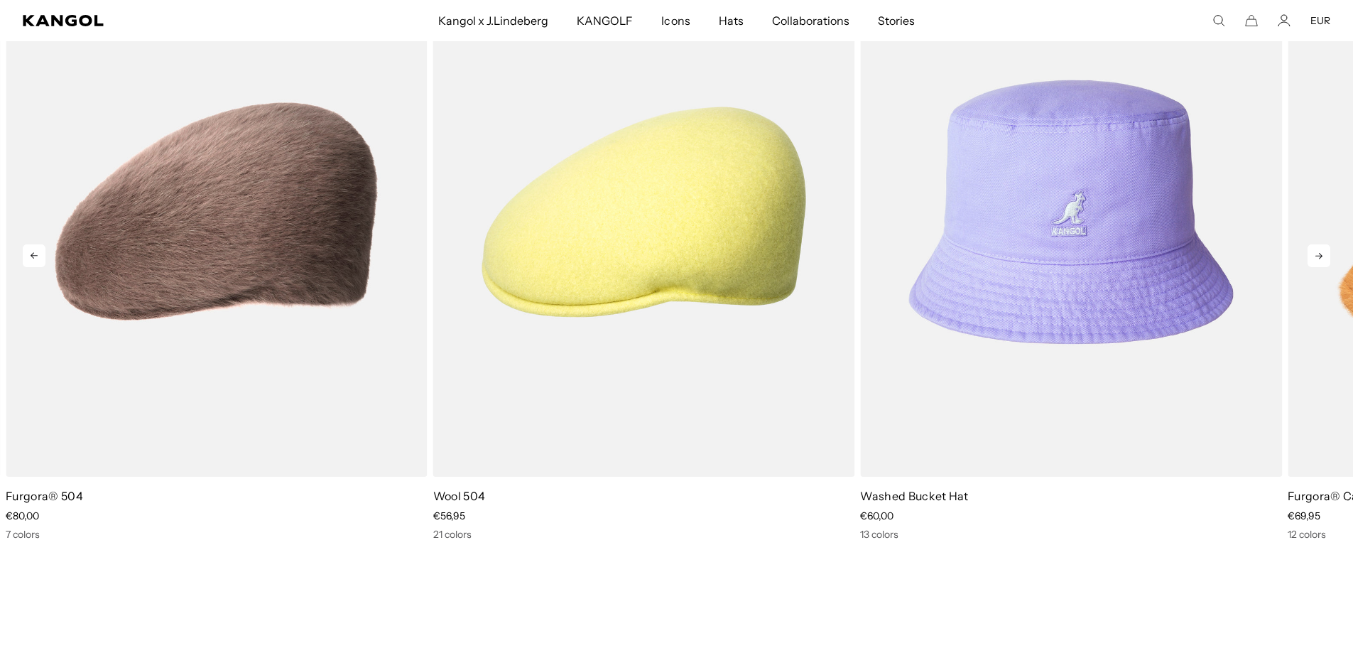
drag, startPoint x: 1315, startPoint y: 256, endPoint x: 1311, endPoint y: 280, distance: 24.5
click at [1316, 256] on icon at bounding box center [1318, 255] width 23 height 23
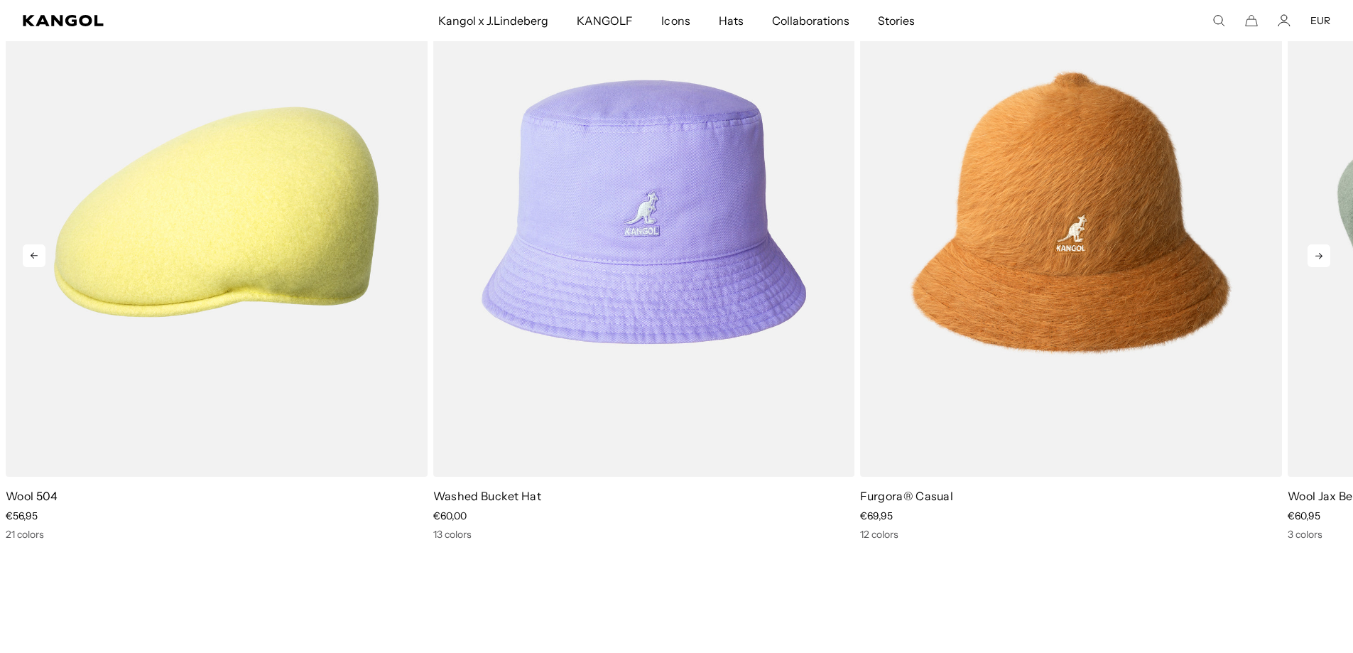
scroll to position [0, 293]
